Goal: Transaction & Acquisition: Obtain resource

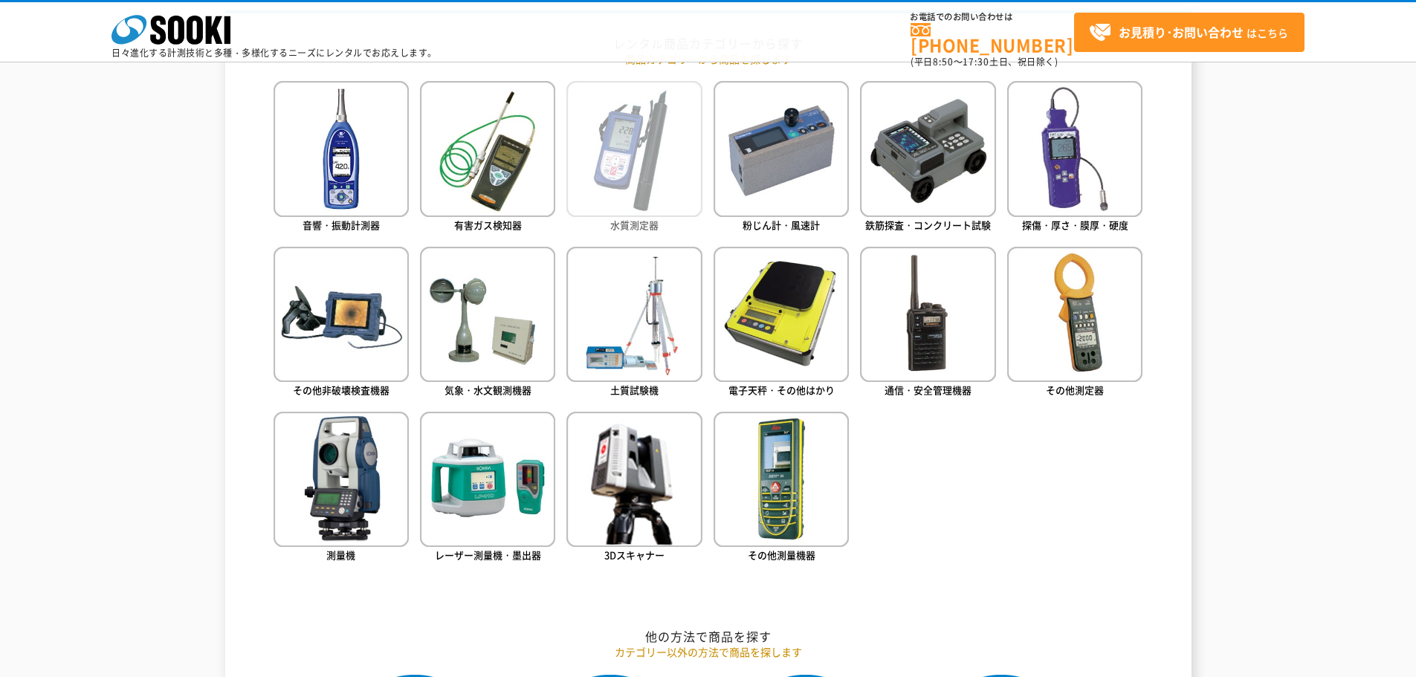
scroll to position [685, 0]
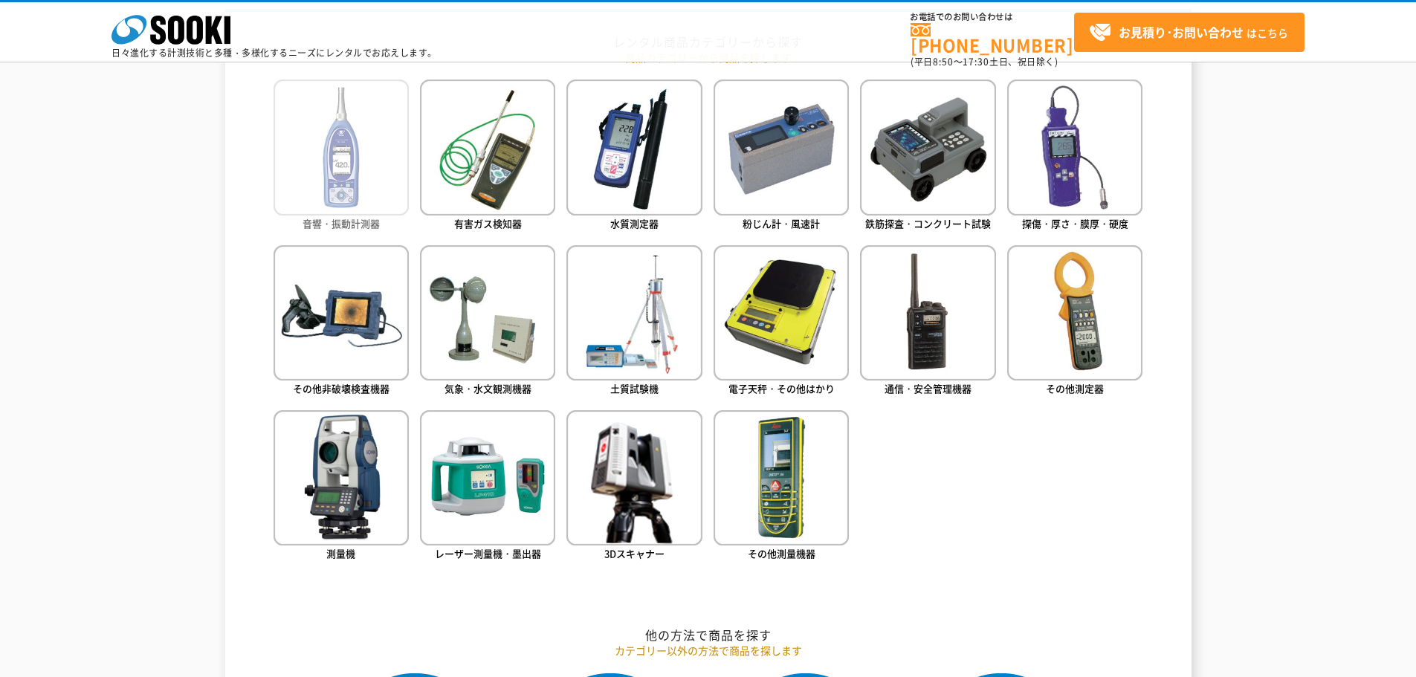
click at [375, 188] on img at bounding box center [341, 147] width 135 height 135
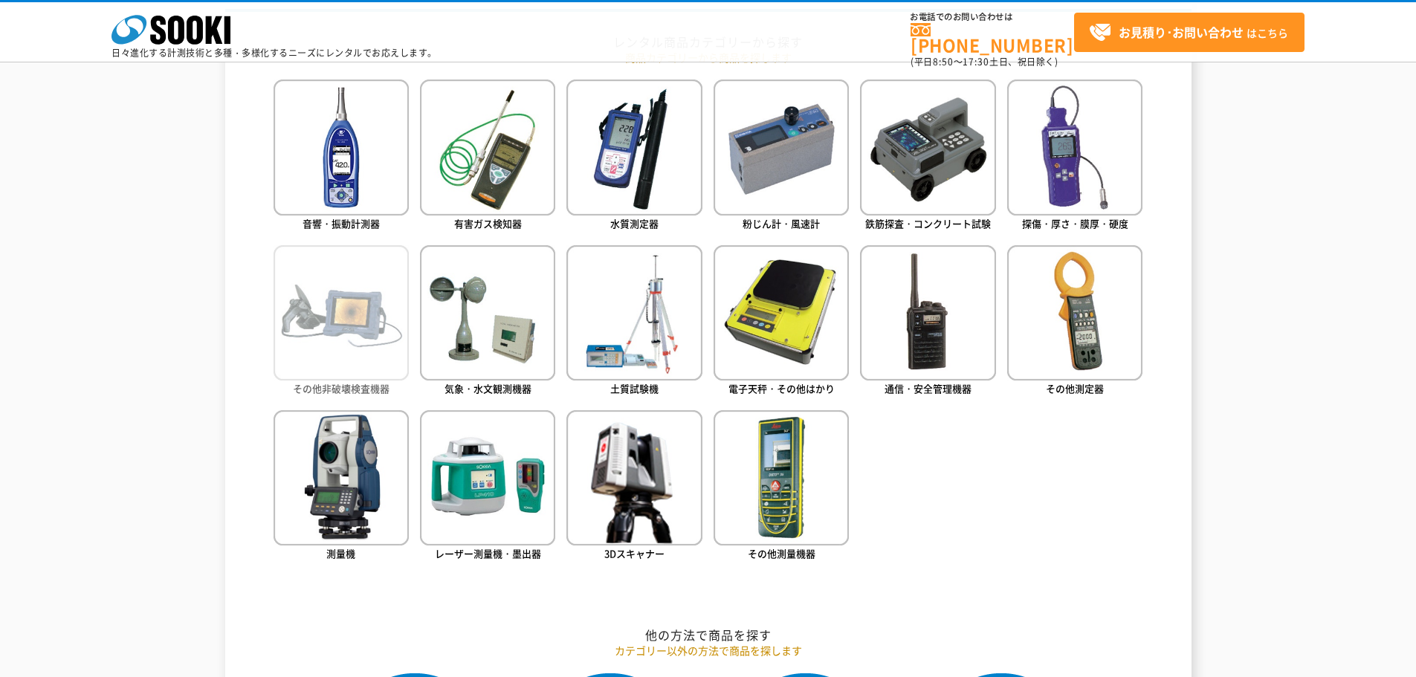
click at [343, 341] on img at bounding box center [341, 312] width 135 height 135
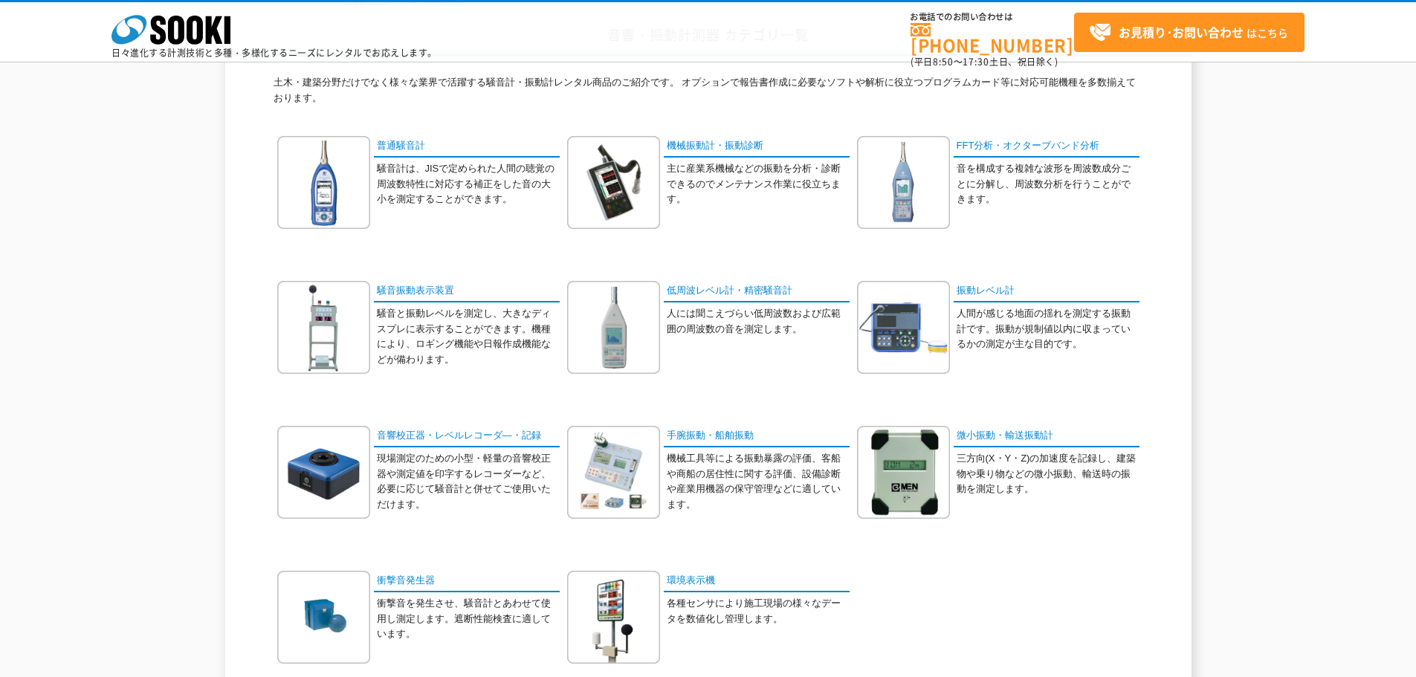
scroll to position [113, 0]
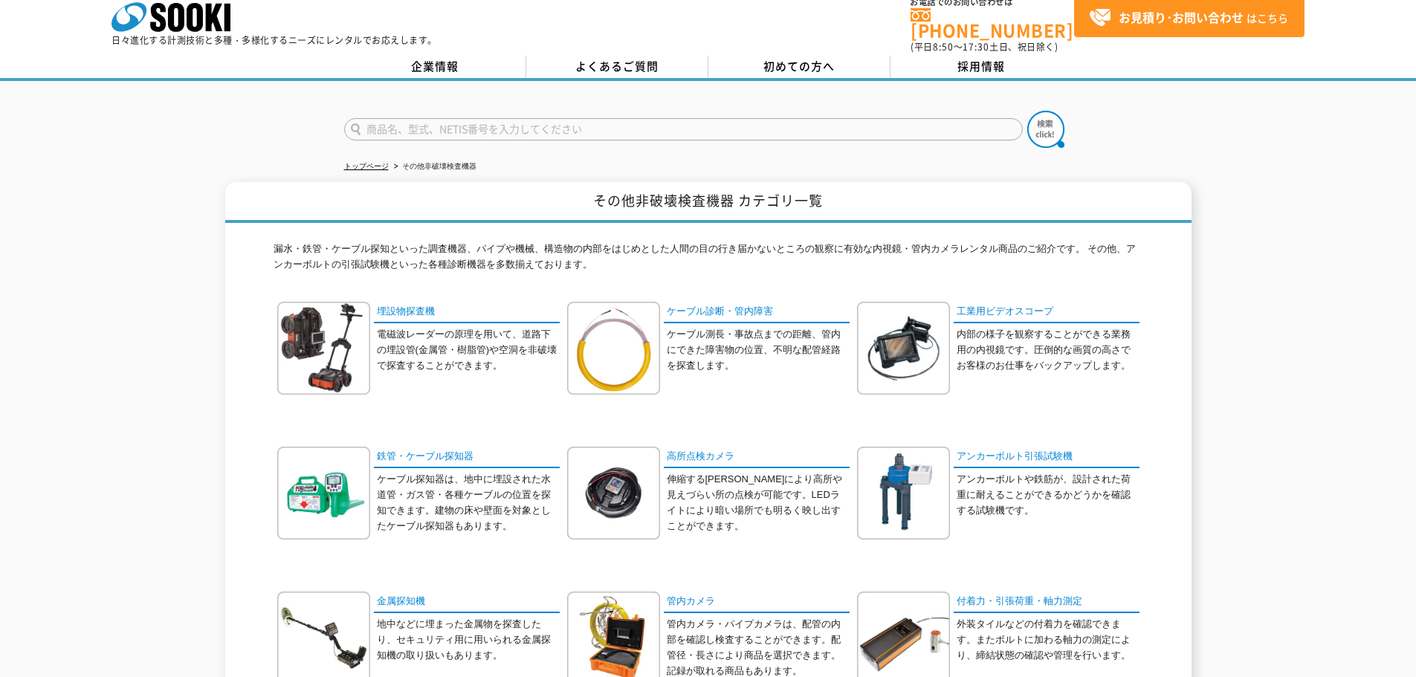
scroll to position [13, 0]
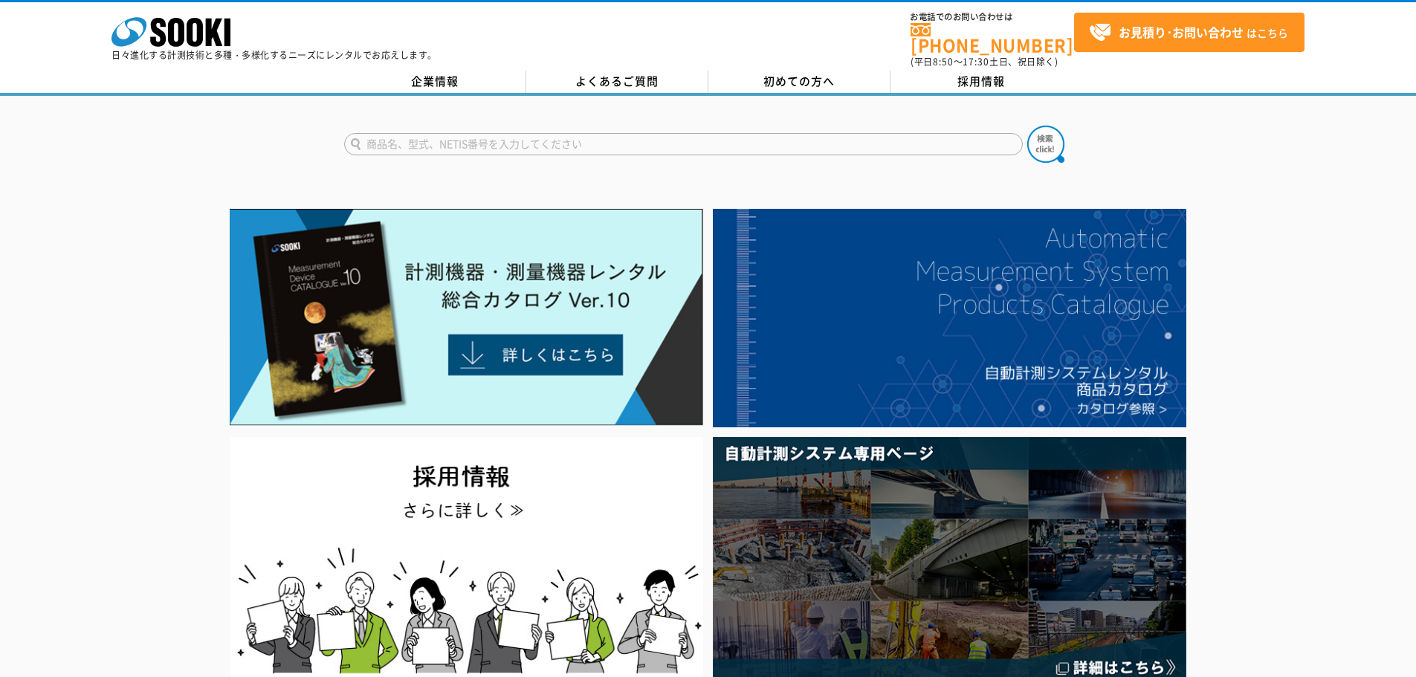
click at [481, 139] on input "text" at bounding box center [683, 144] width 679 height 22
type input "え"
type input "流量"
click at [1027, 126] on button at bounding box center [1045, 144] width 37 height 37
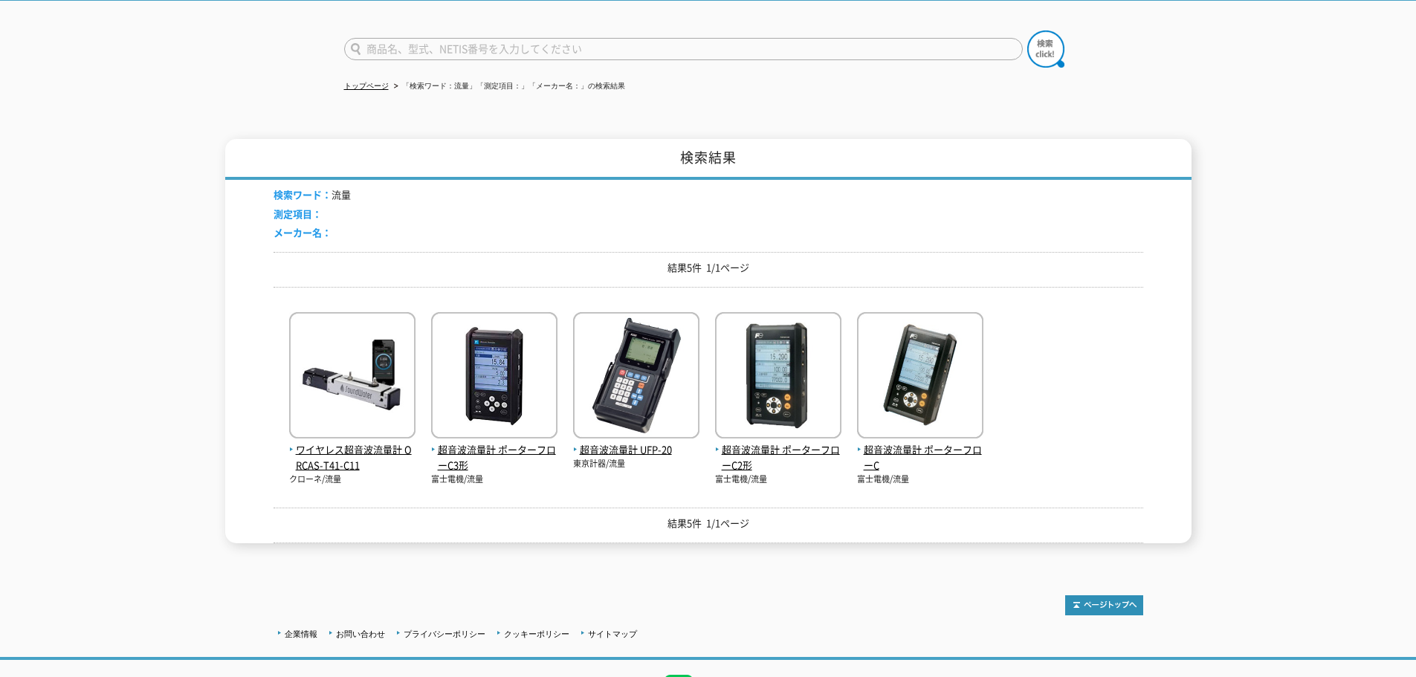
scroll to position [96, 0]
click at [328, 389] on img at bounding box center [352, 376] width 126 height 130
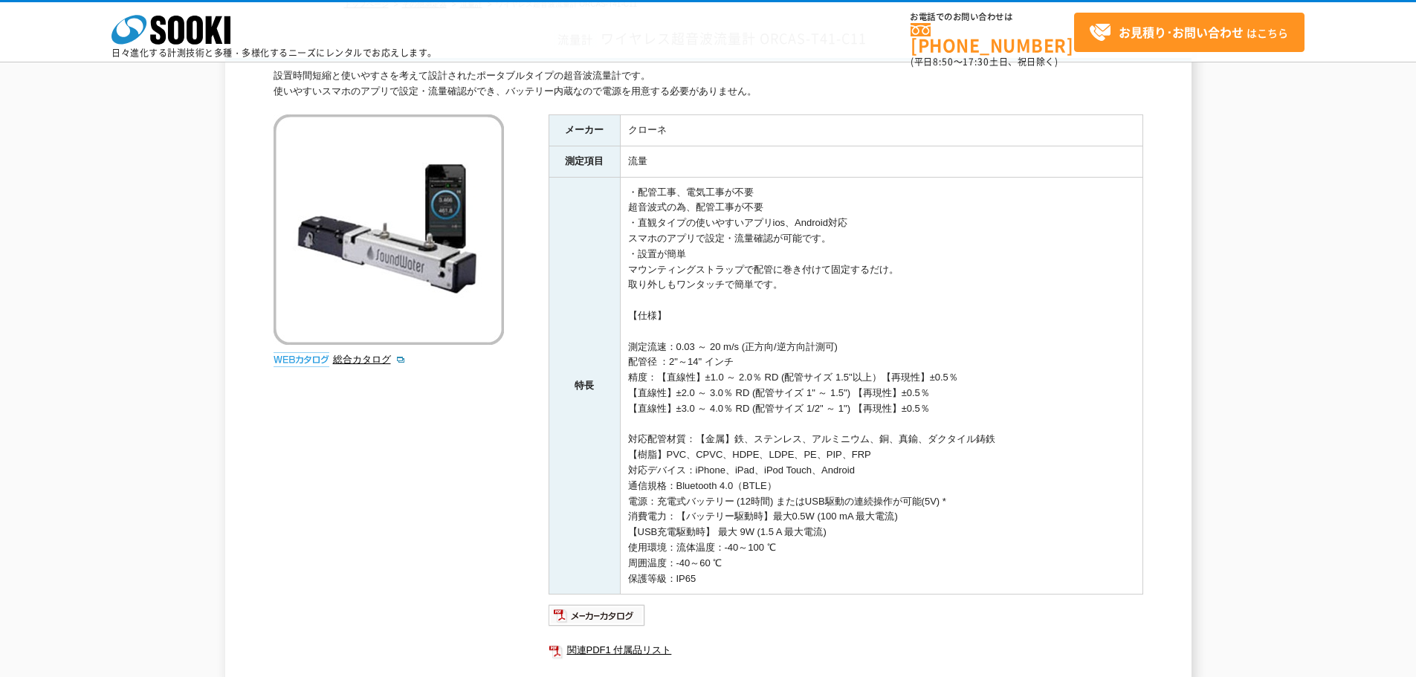
scroll to position [112, 0]
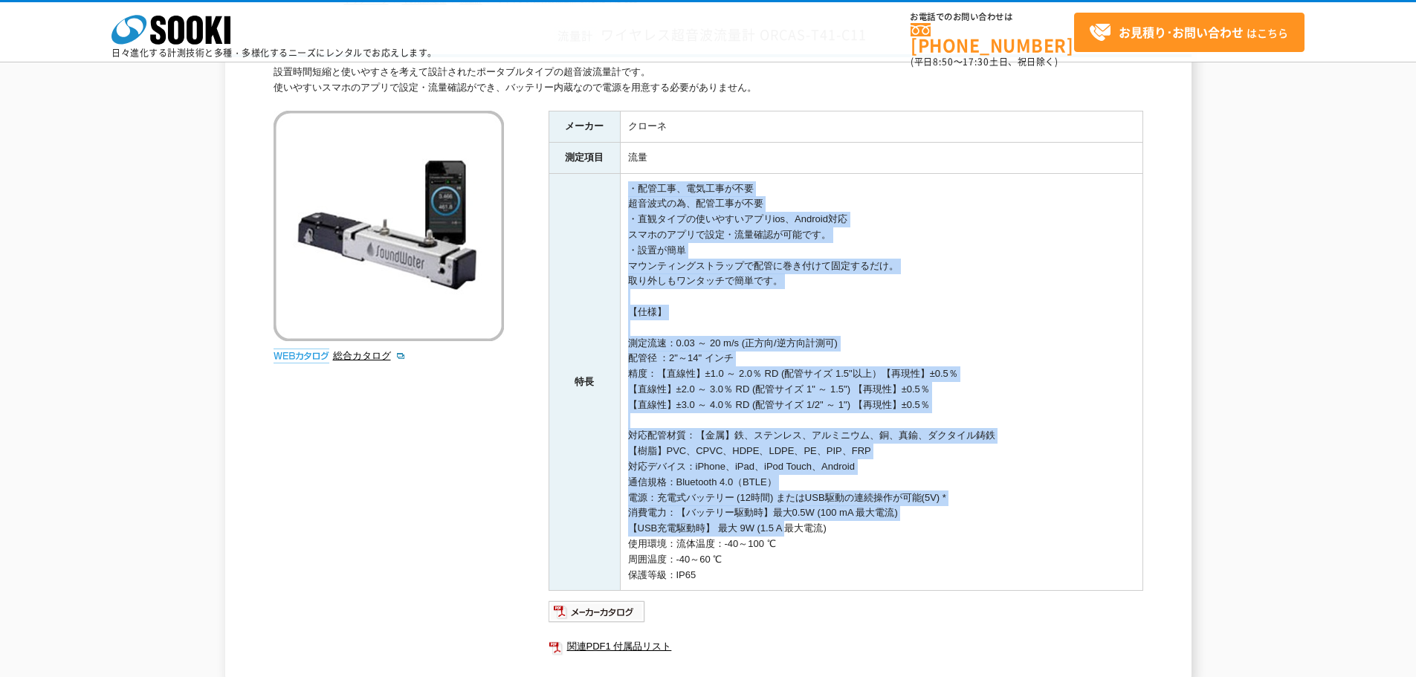
drag, startPoint x: 621, startPoint y: 189, endPoint x: 790, endPoint y: 535, distance: 385.7
click at [790, 535] on td "・配管工事、電気工事が不要 超音波式の為、配管工事が不要 ・直観タイプの使いやすいアプリios、Android対応 スマホのアプリで設定・流量確認が可能です。…" at bounding box center [881, 382] width 523 height 418
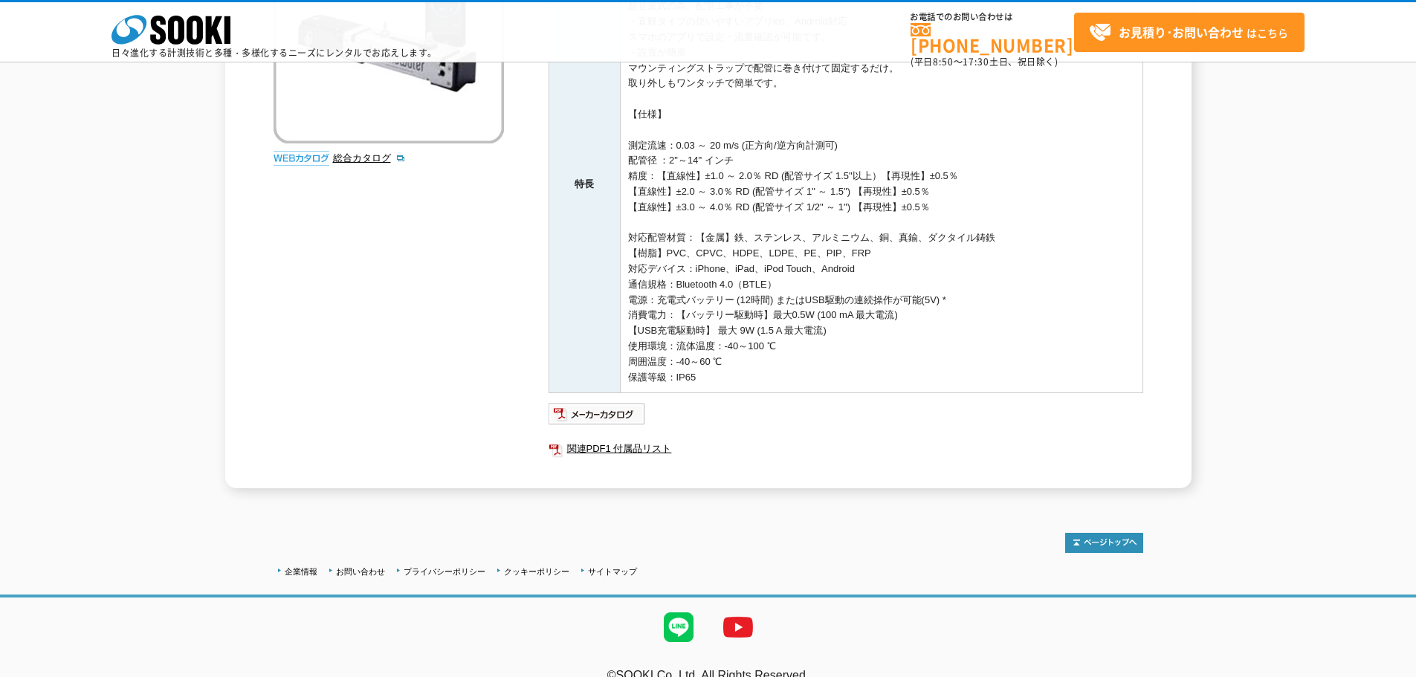
scroll to position [333, 0]
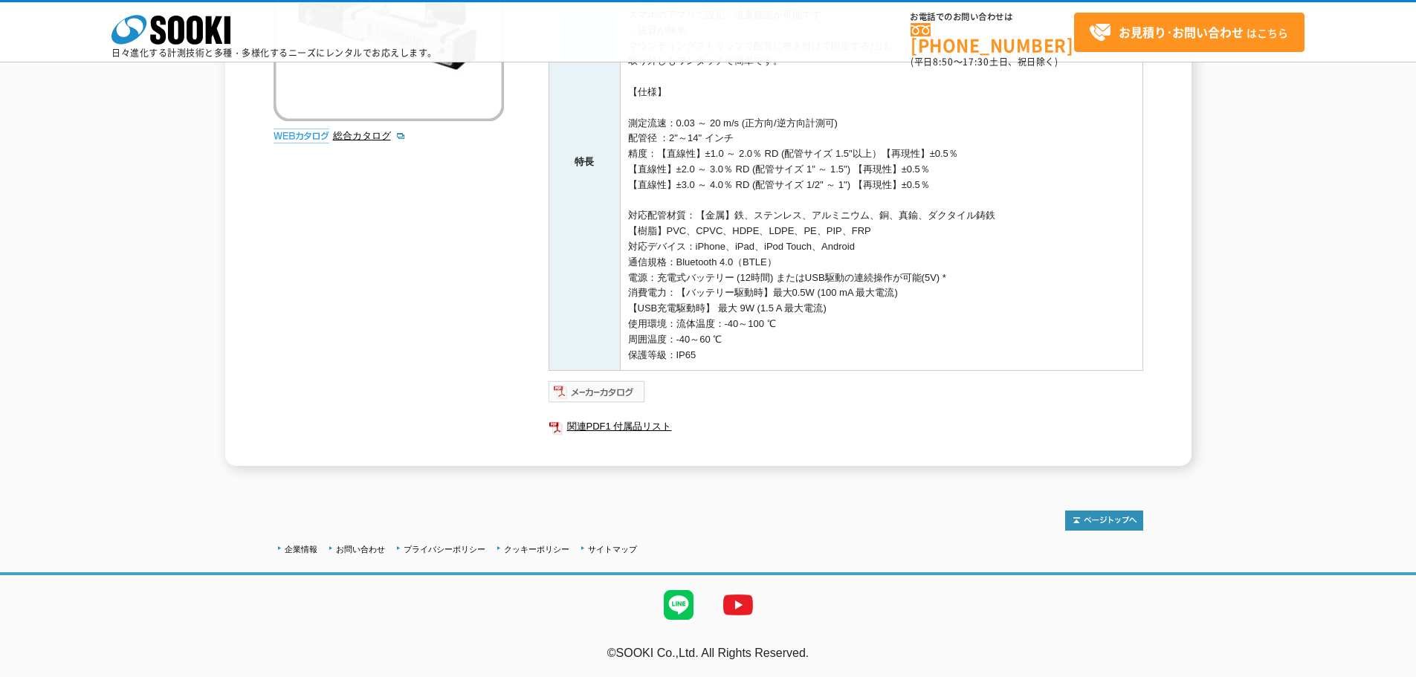
click at [633, 402] on img at bounding box center [597, 392] width 97 height 24
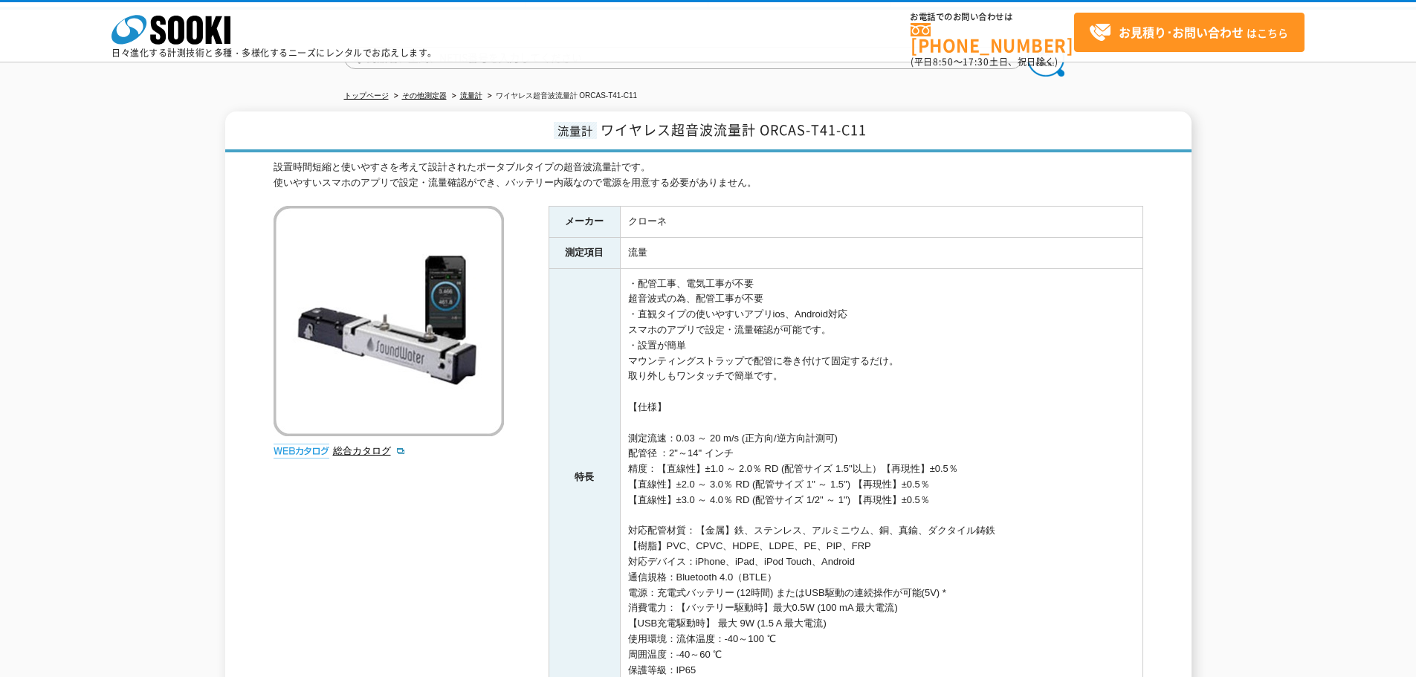
scroll to position [0, 0]
